Goal: Complete application form

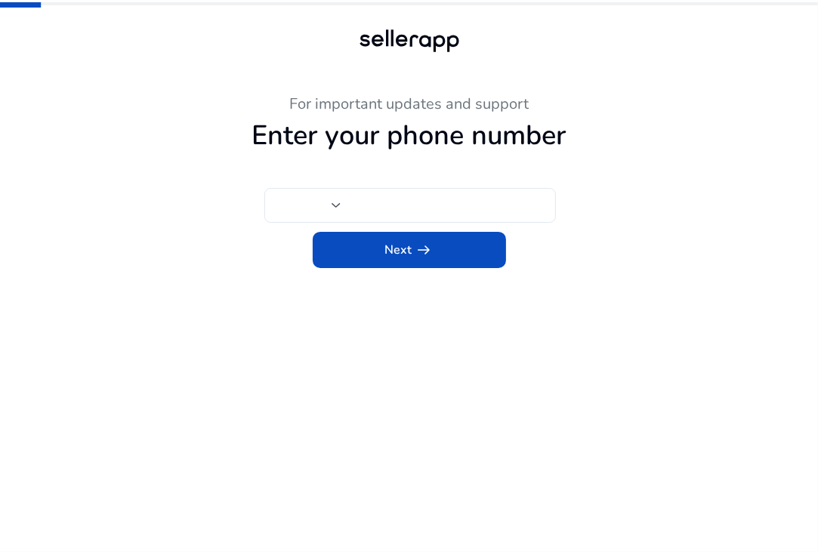
type input "***"
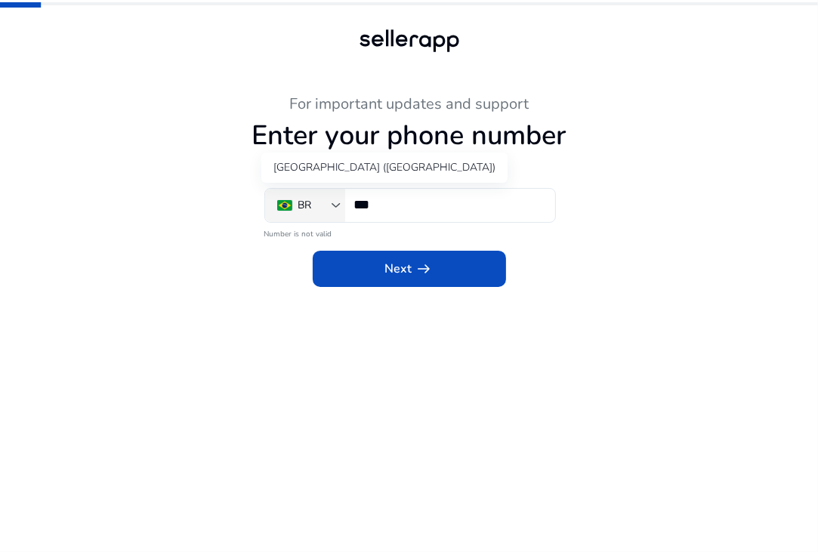
click at [314, 209] on div "BR" at bounding box center [304, 205] width 54 height 17
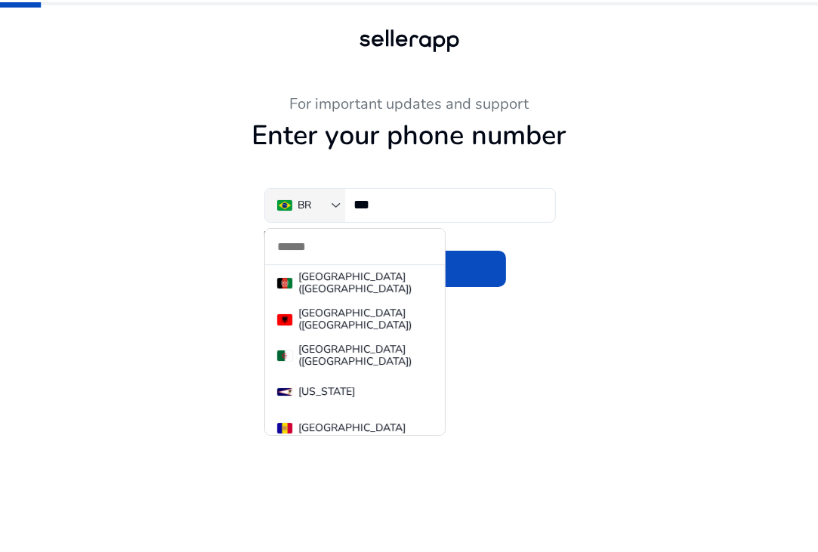
scroll to position [843, 0]
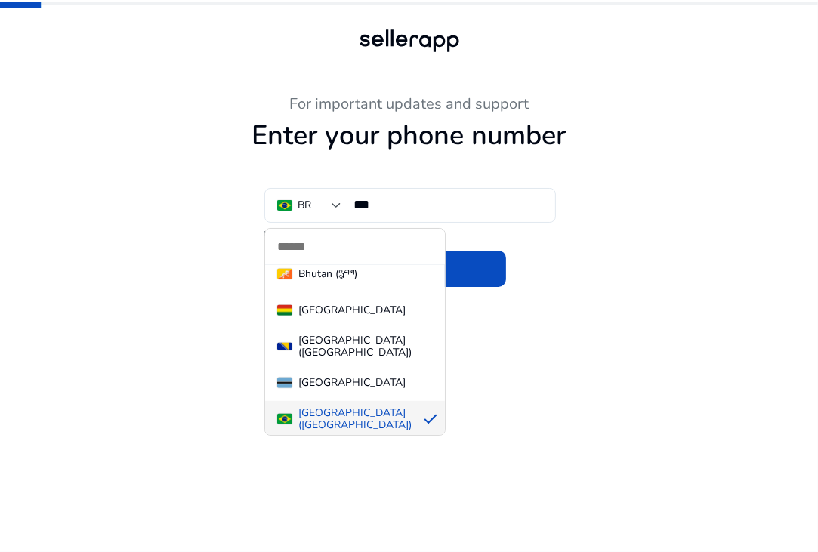
click at [280, 140] on div at bounding box center [409, 276] width 818 height 552
